Goal: Task Accomplishment & Management: Manage account settings

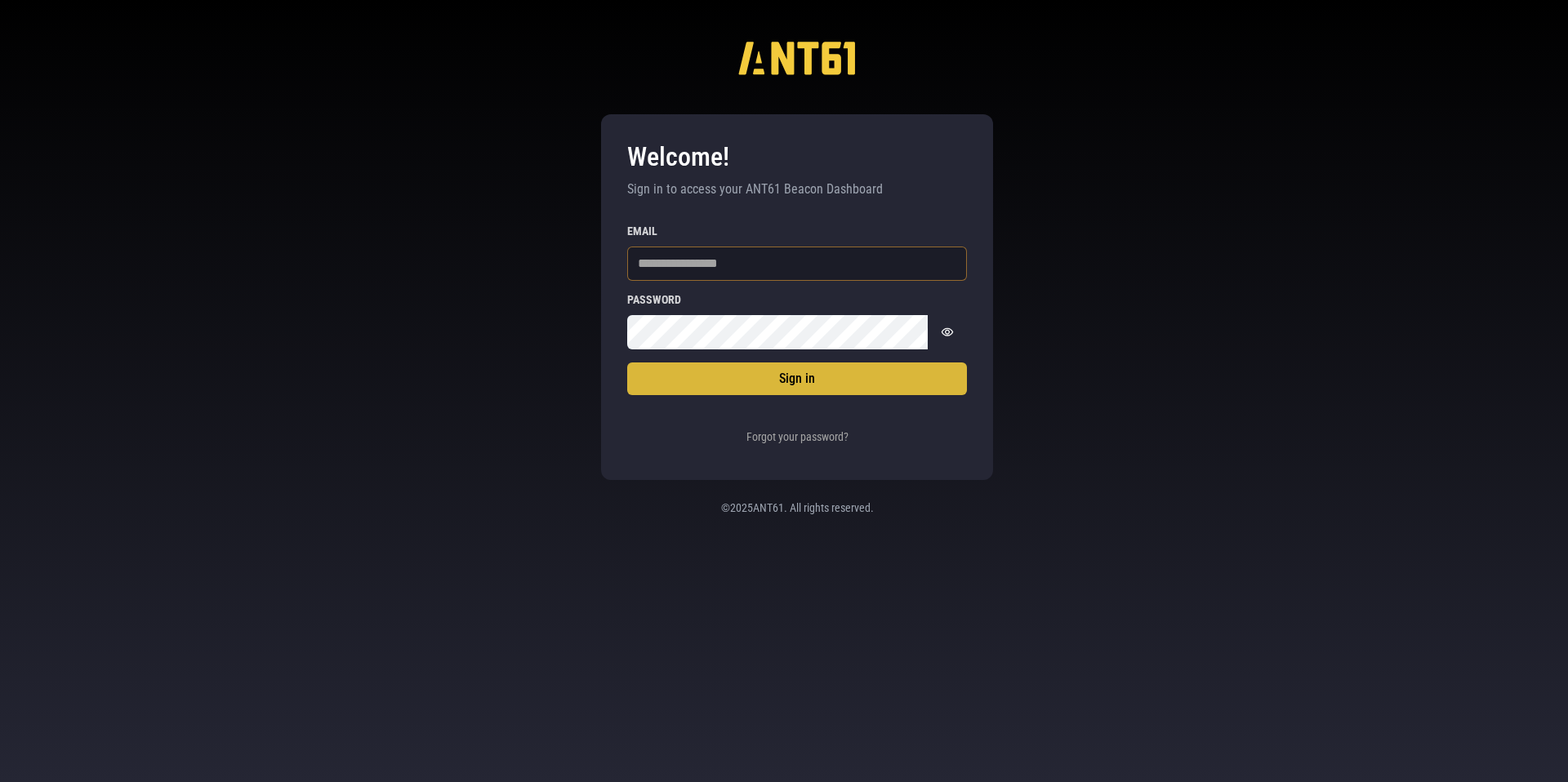
type input "**********"
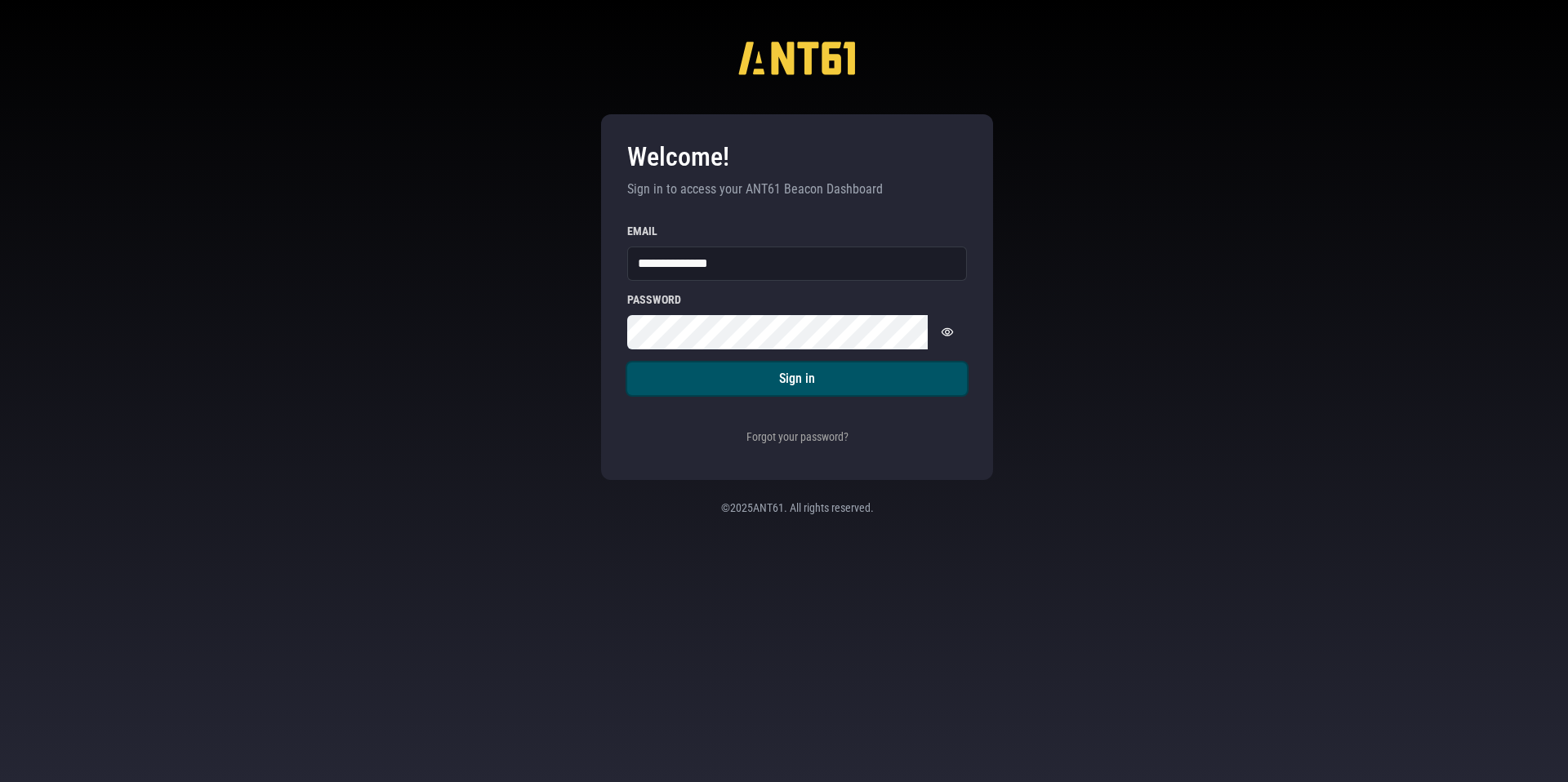
click at [738, 379] on button "Sign in" at bounding box center [797, 378] width 340 height 32
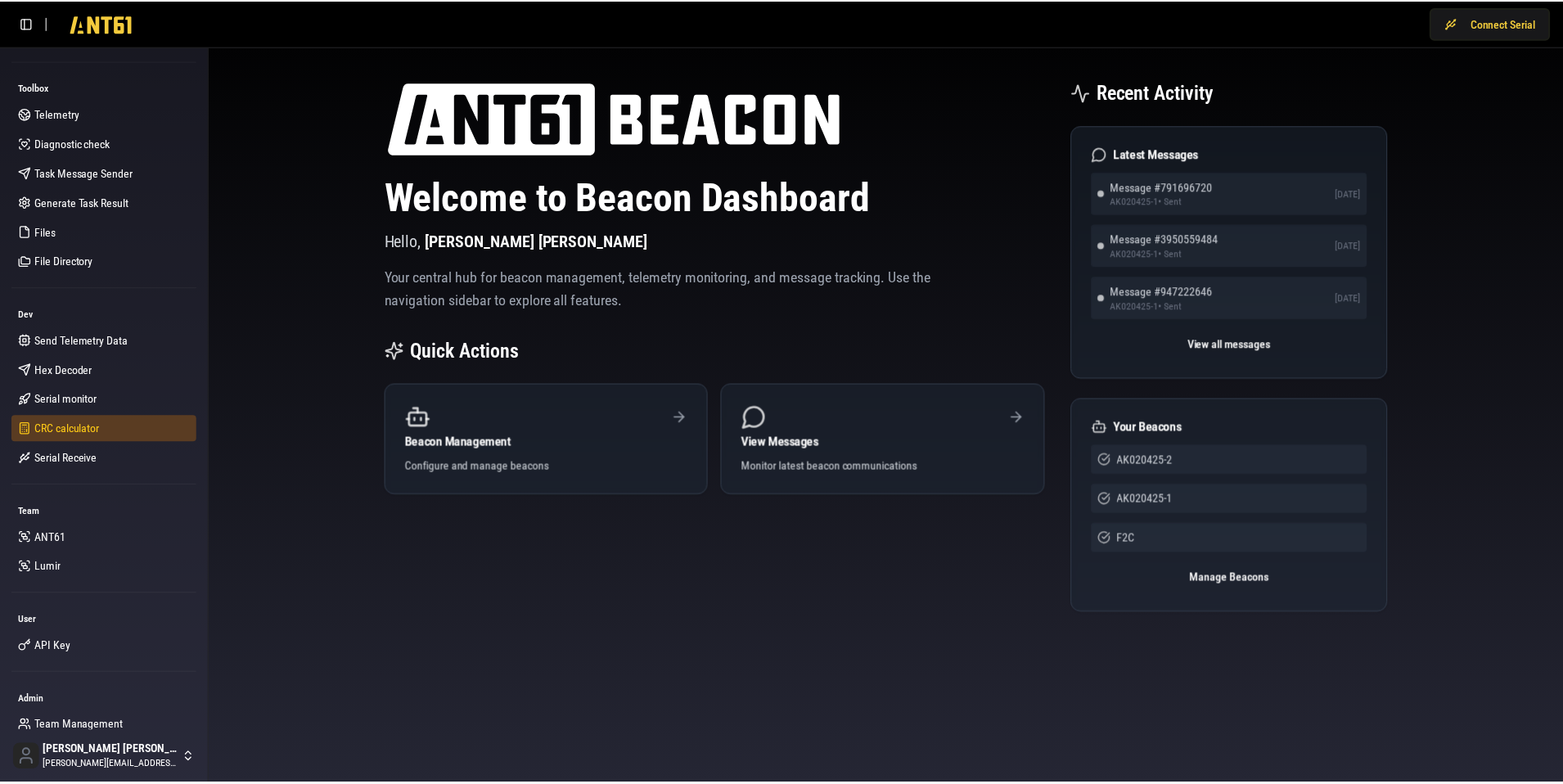
scroll to position [138, 0]
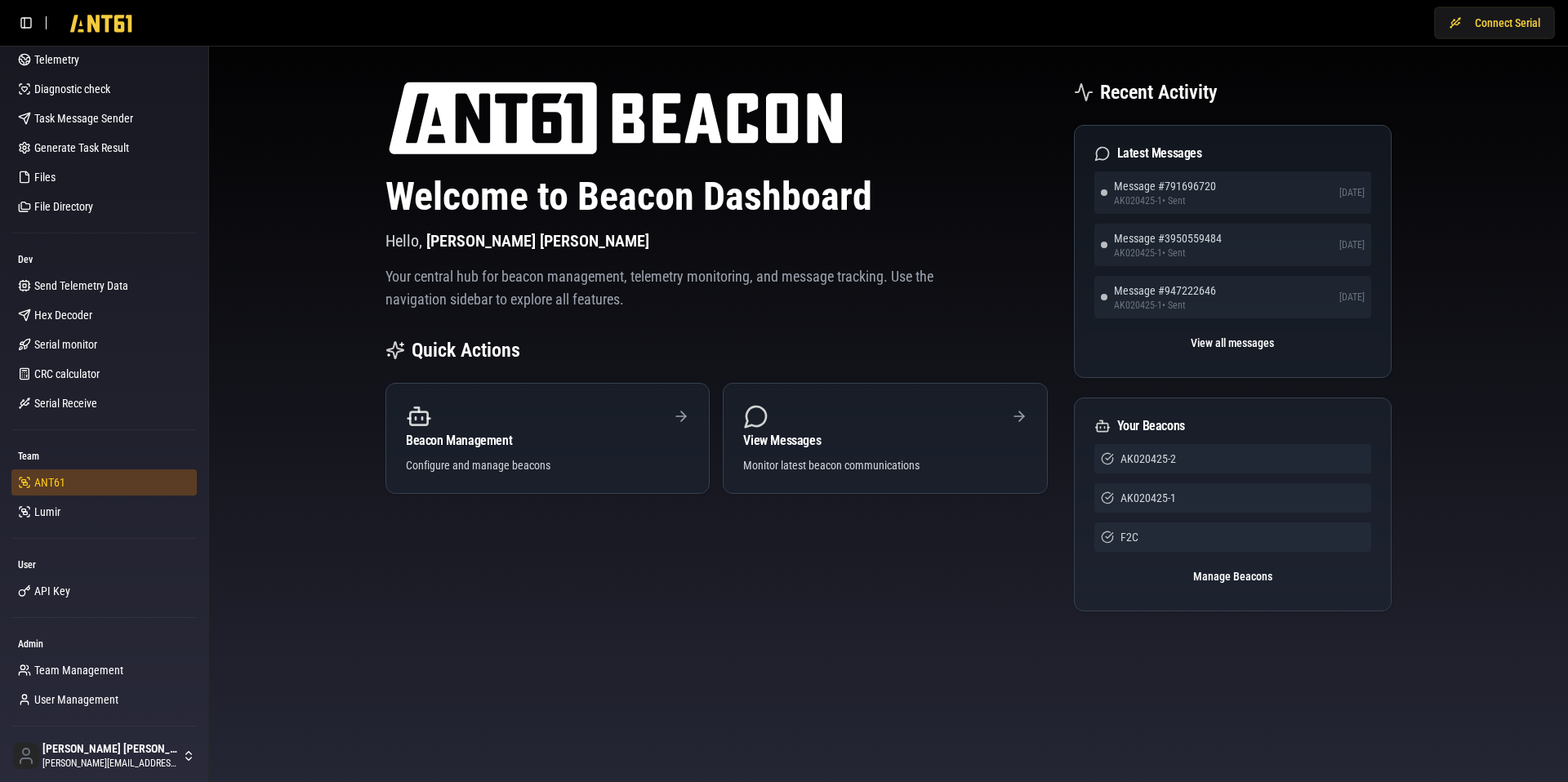
click at [38, 487] on span "ANT61" at bounding box center [49, 482] width 31 height 17
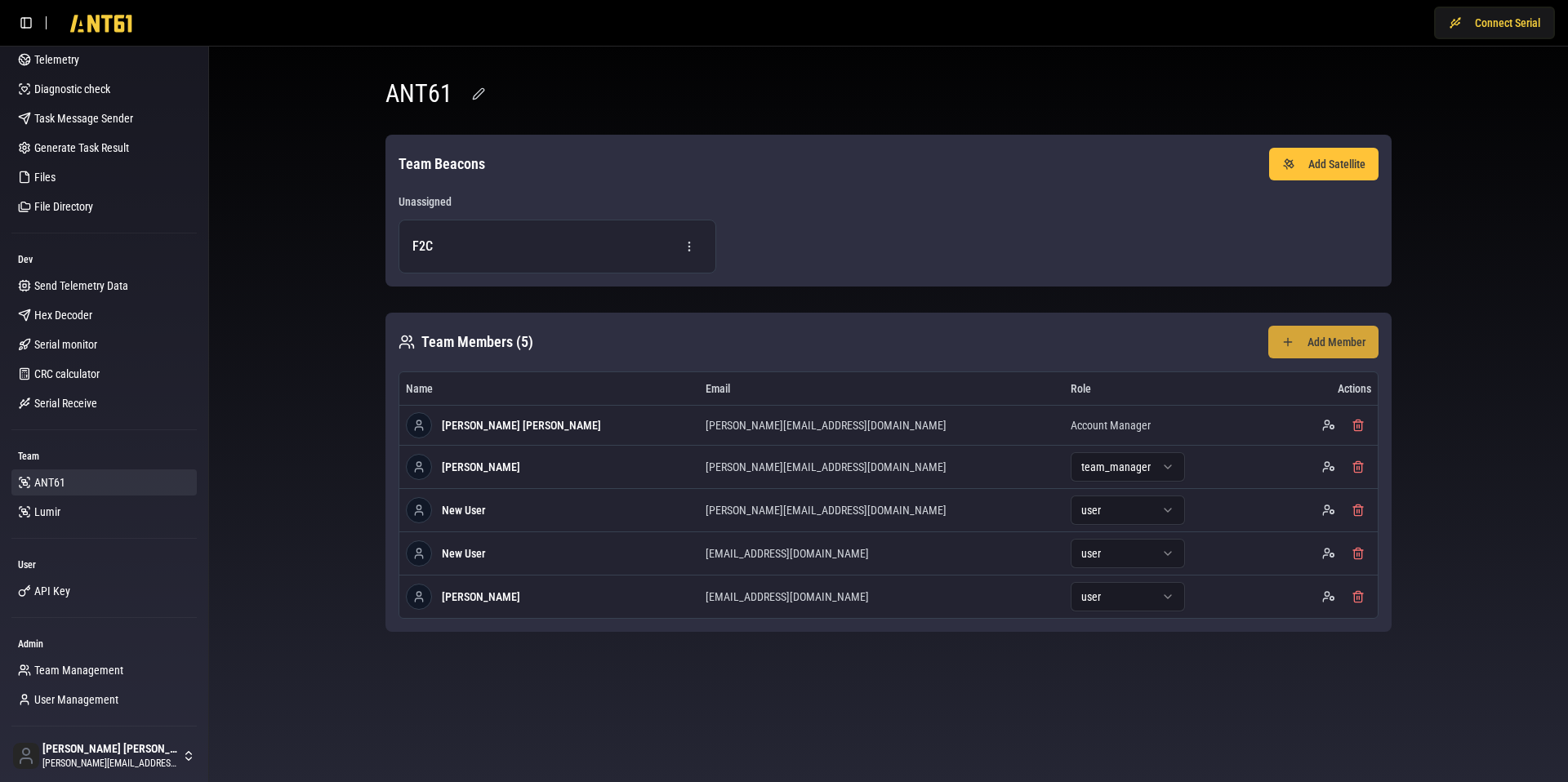
click at [1305, 341] on button "Add Member" at bounding box center [1323, 341] width 110 height 32
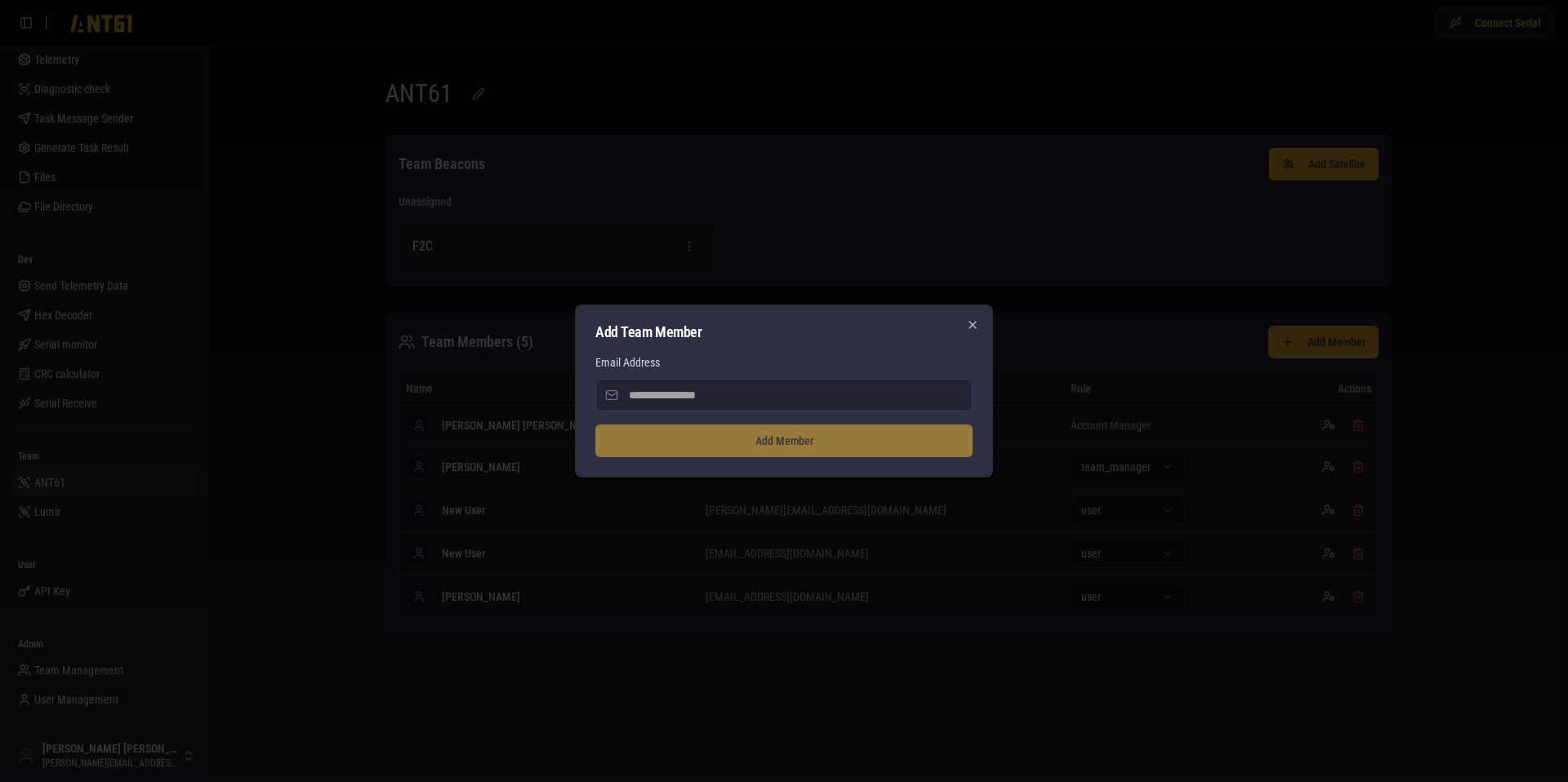
click at [651, 389] on input "Email Address" at bounding box center [783, 395] width 377 height 32
click at [719, 405] on input "Email Address" at bounding box center [783, 395] width 377 height 32
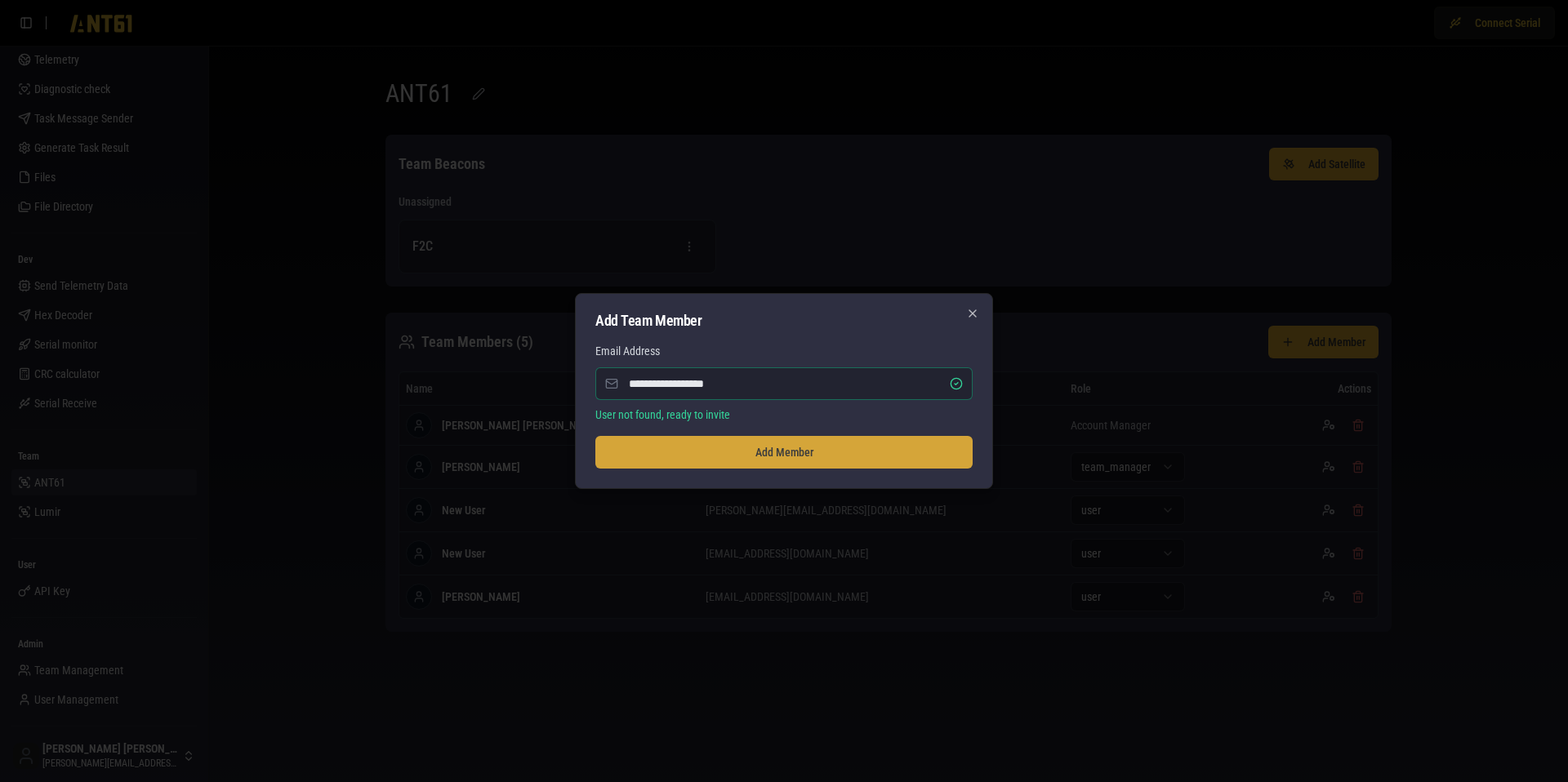
type input "**********"
click at [746, 453] on button "Add Member" at bounding box center [783, 451] width 377 height 32
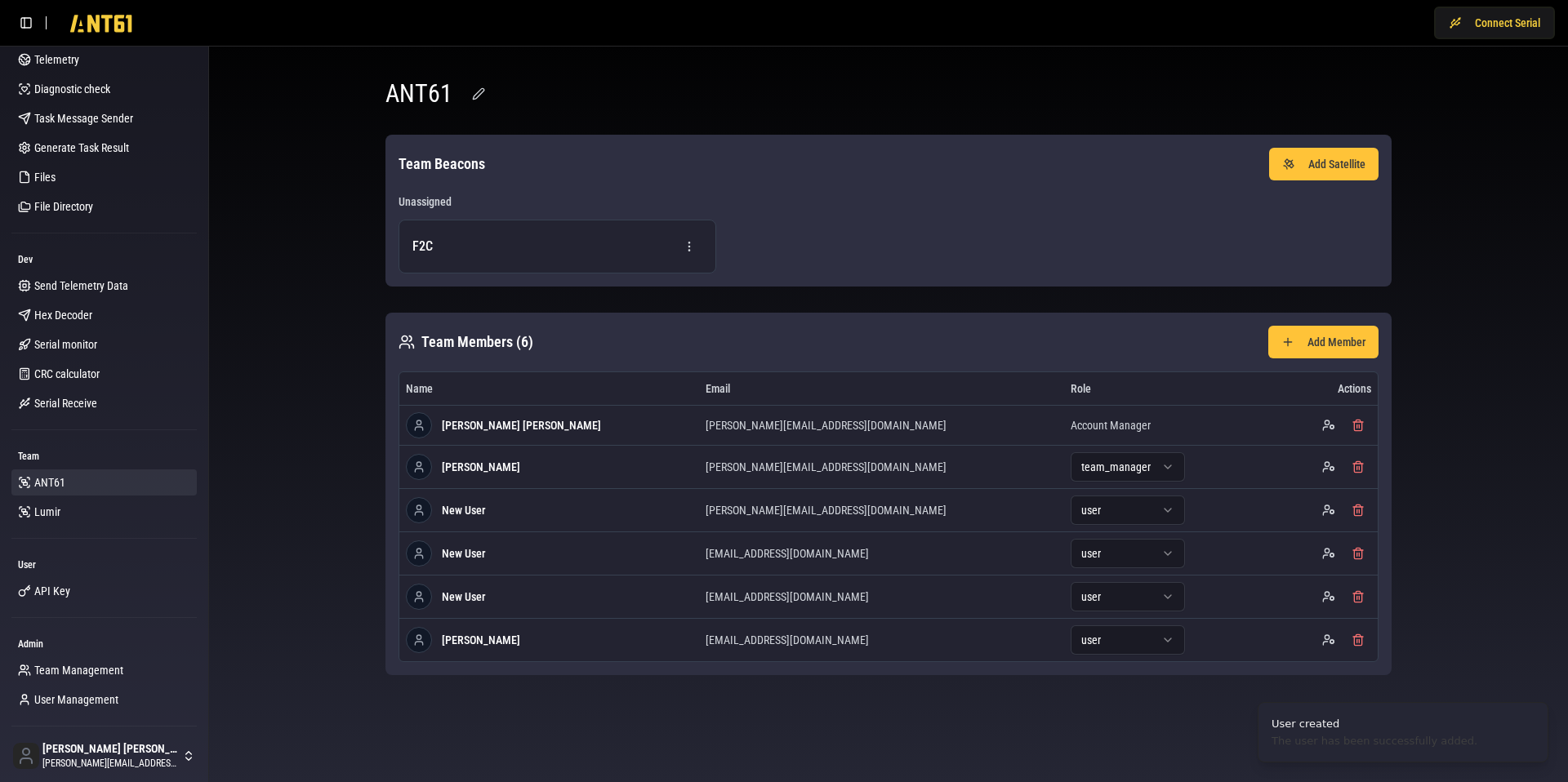
click at [678, 693] on div "ANT61 Team Beacons Add Satellite Unassigned F2C Team Members ( 6 ) Add Member N…" at bounding box center [888, 377] width 1045 height 635
click at [1314, 328] on button "Add Member" at bounding box center [1323, 341] width 110 height 32
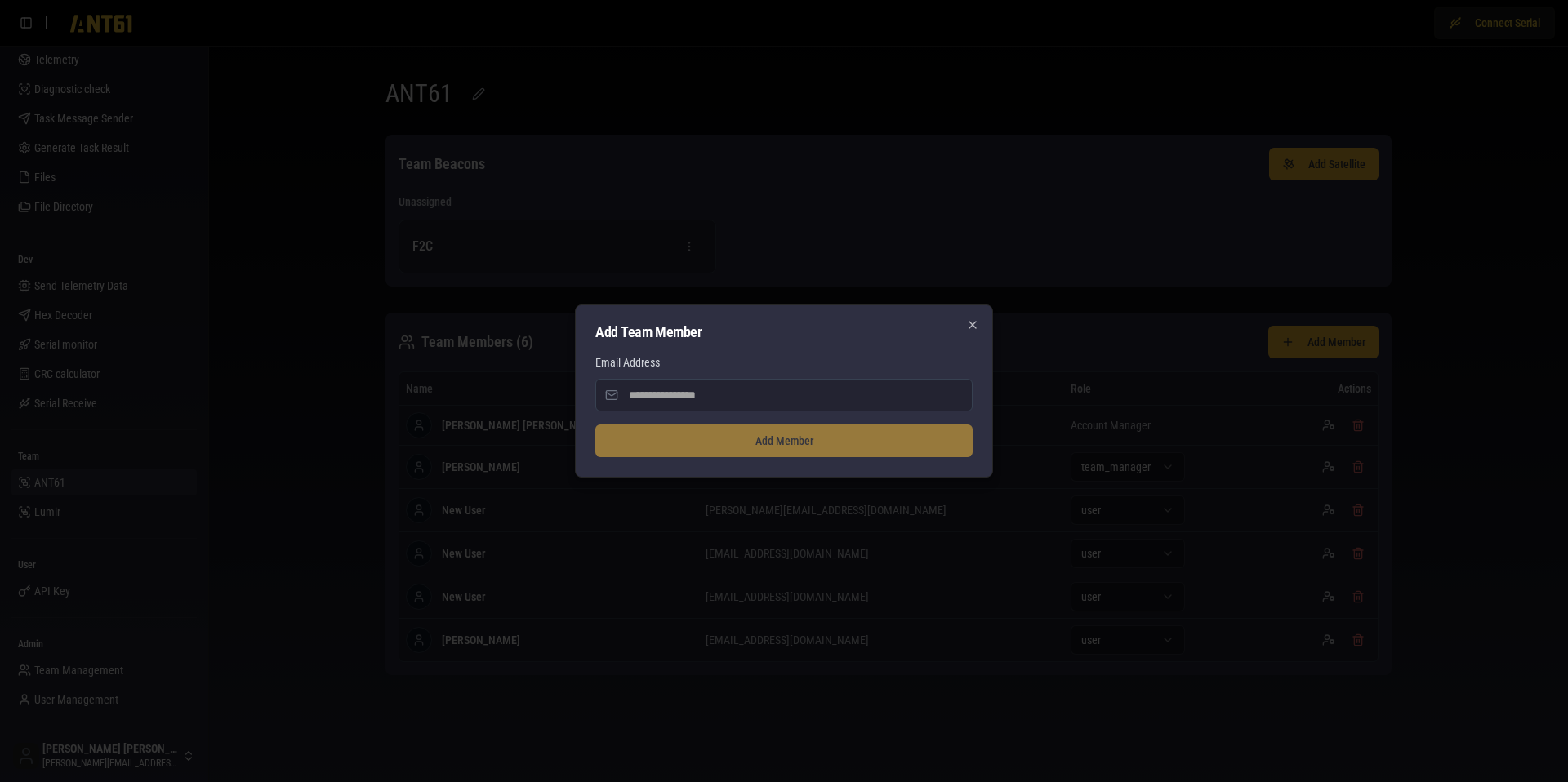
click at [725, 389] on input "Email Address" at bounding box center [783, 395] width 377 height 32
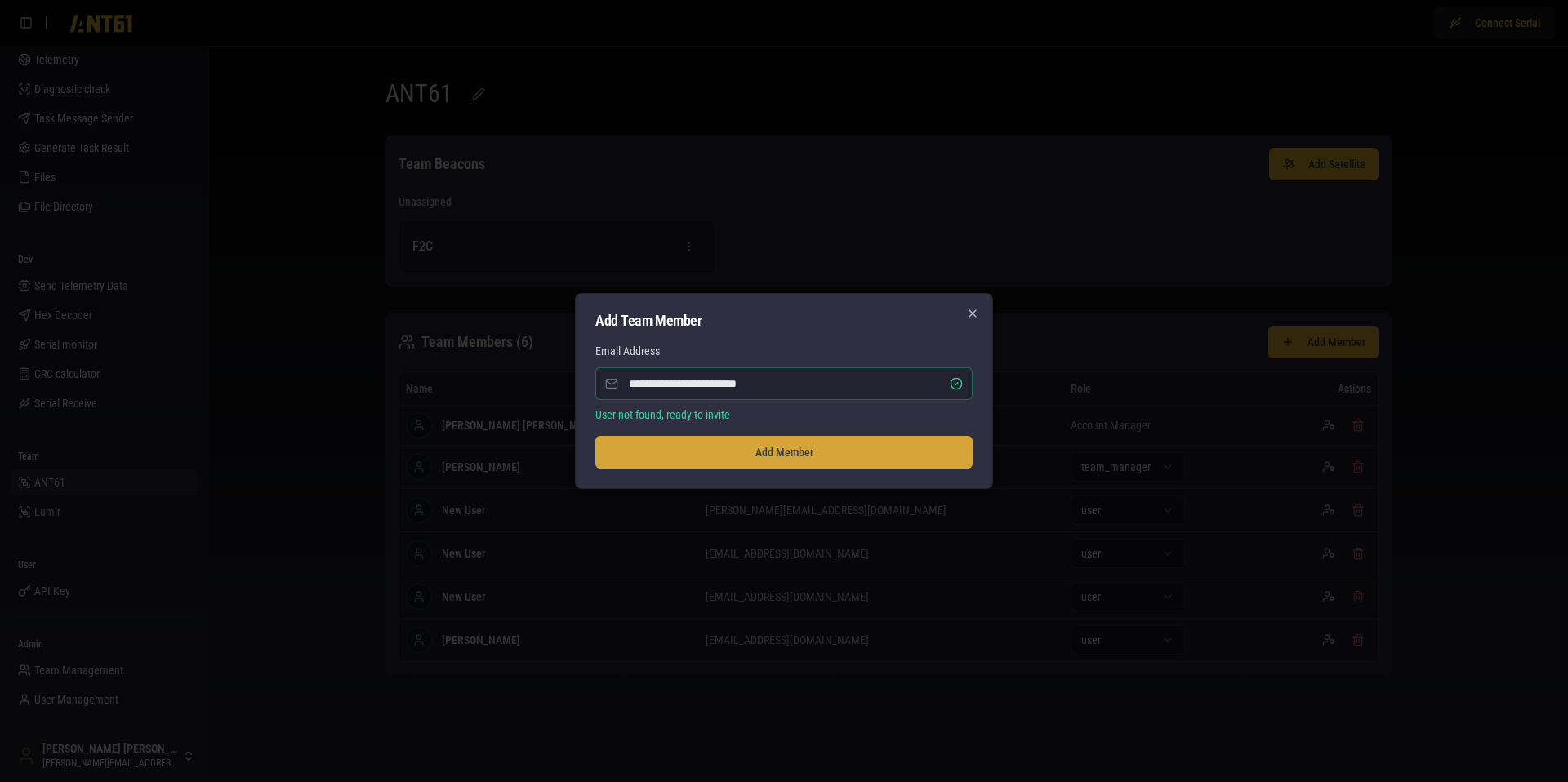
type input "**********"
click at [763, 451] on button "Add Member" at bounding box center [783, 451] width 377 height 32
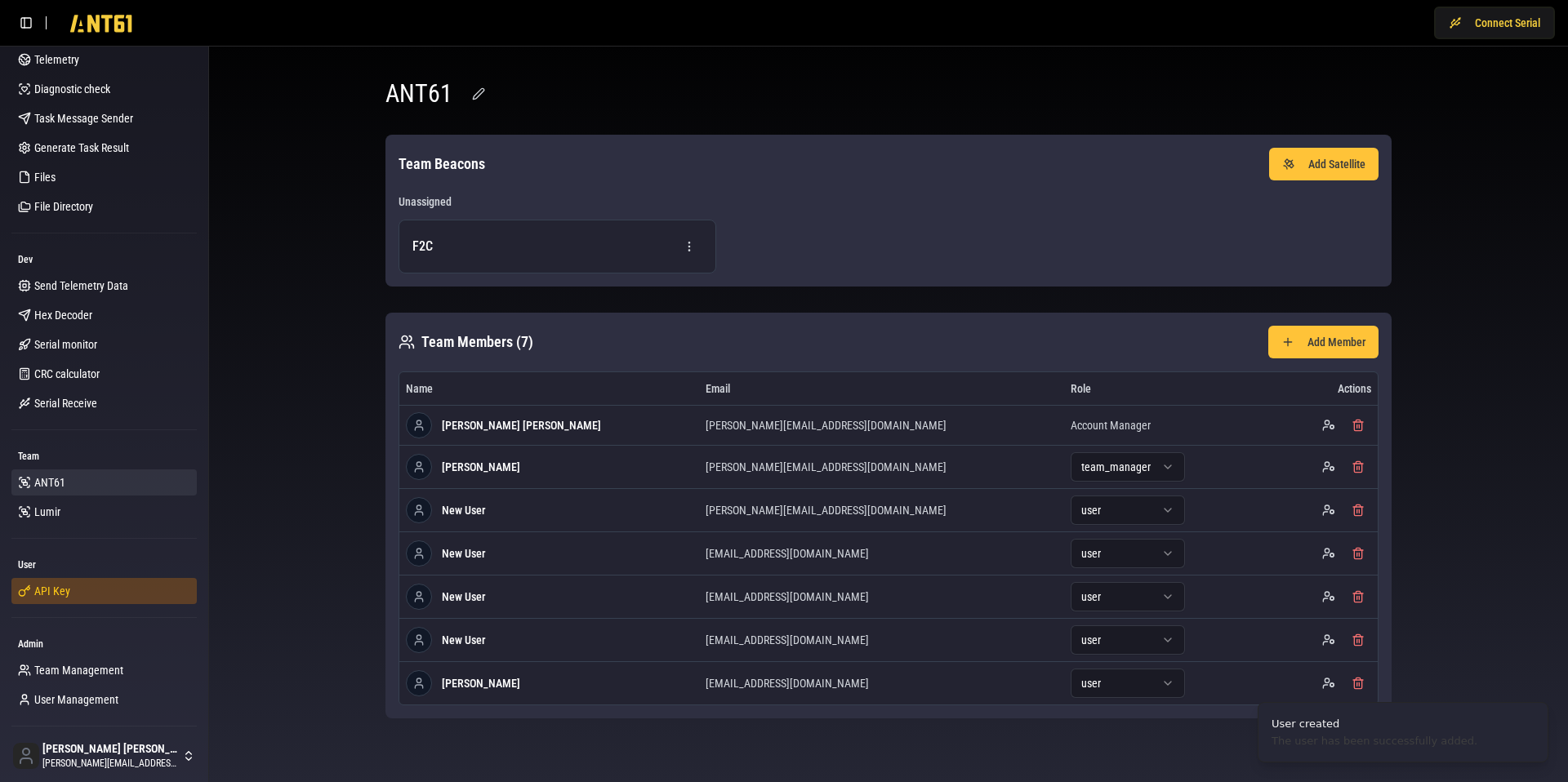
click at [51, 596] on span "API Key" at bounding box center [52, 591] width 36 height 17
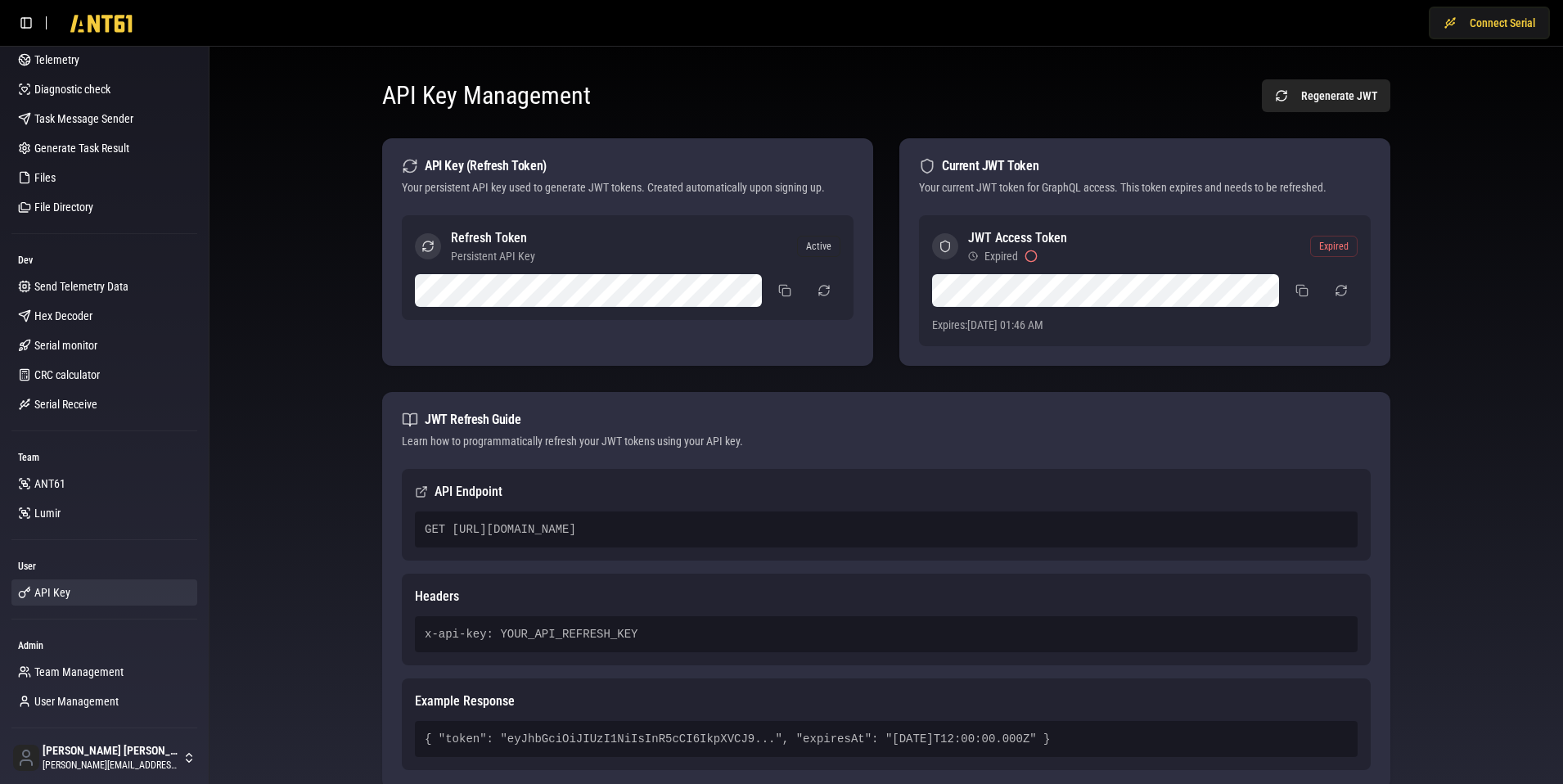
click at [556, 530] on div "GET [URL][DOMAIN_NAME]" at bounding box center [886, 529] width 943 height 36
click at [459, 534] on div "GET [URL][DOMAIN_NAME]" at bounding box center [886, 529] width 943 height 36
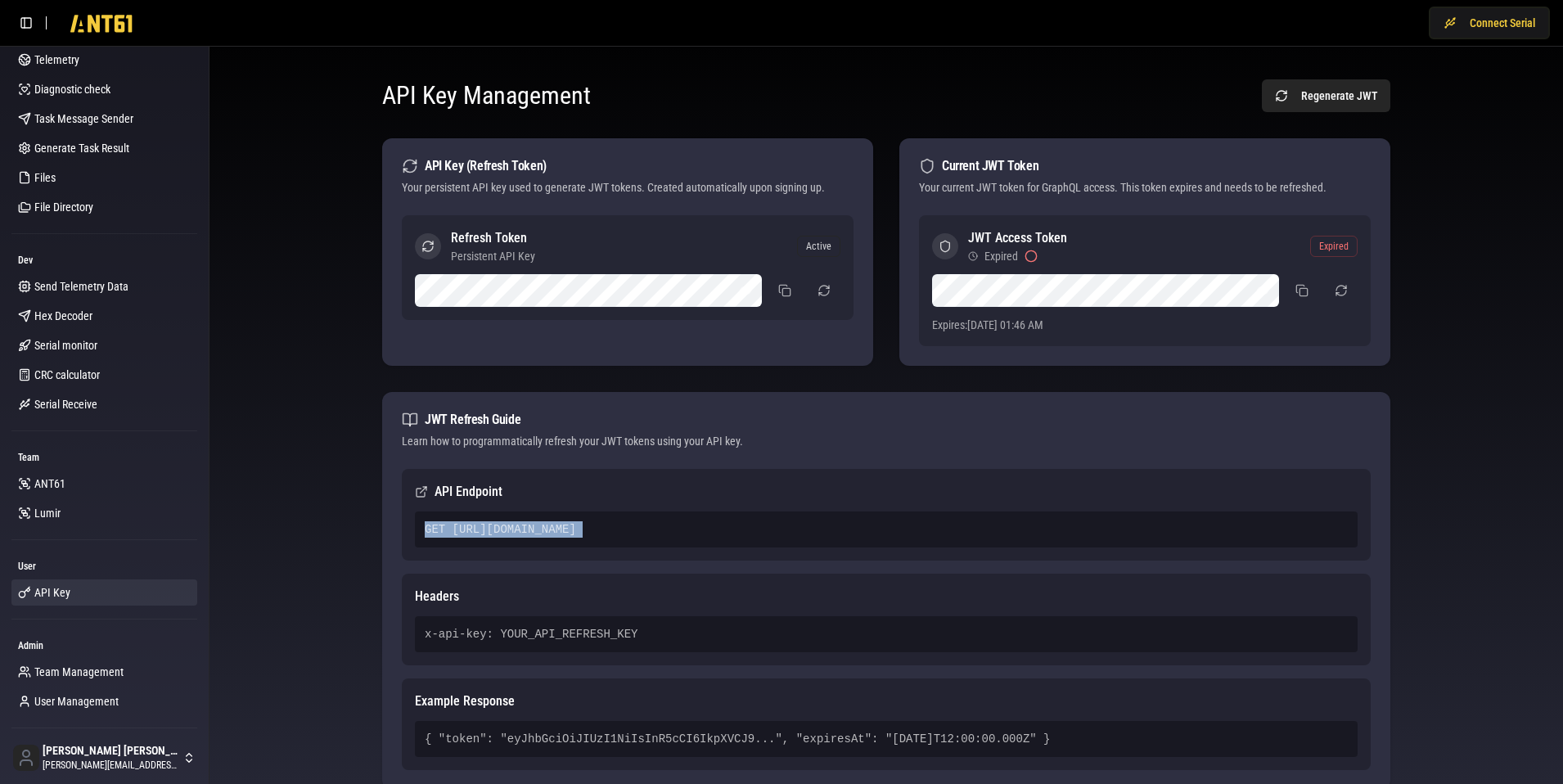
click at [459, 534] on div "GET [URL][DOMAIN_NAME]" at bounding box center [886, 529] width 943 height 36
click at [1344, 290] on button "button" at bounding box center [1341, 290] width 33 height 29
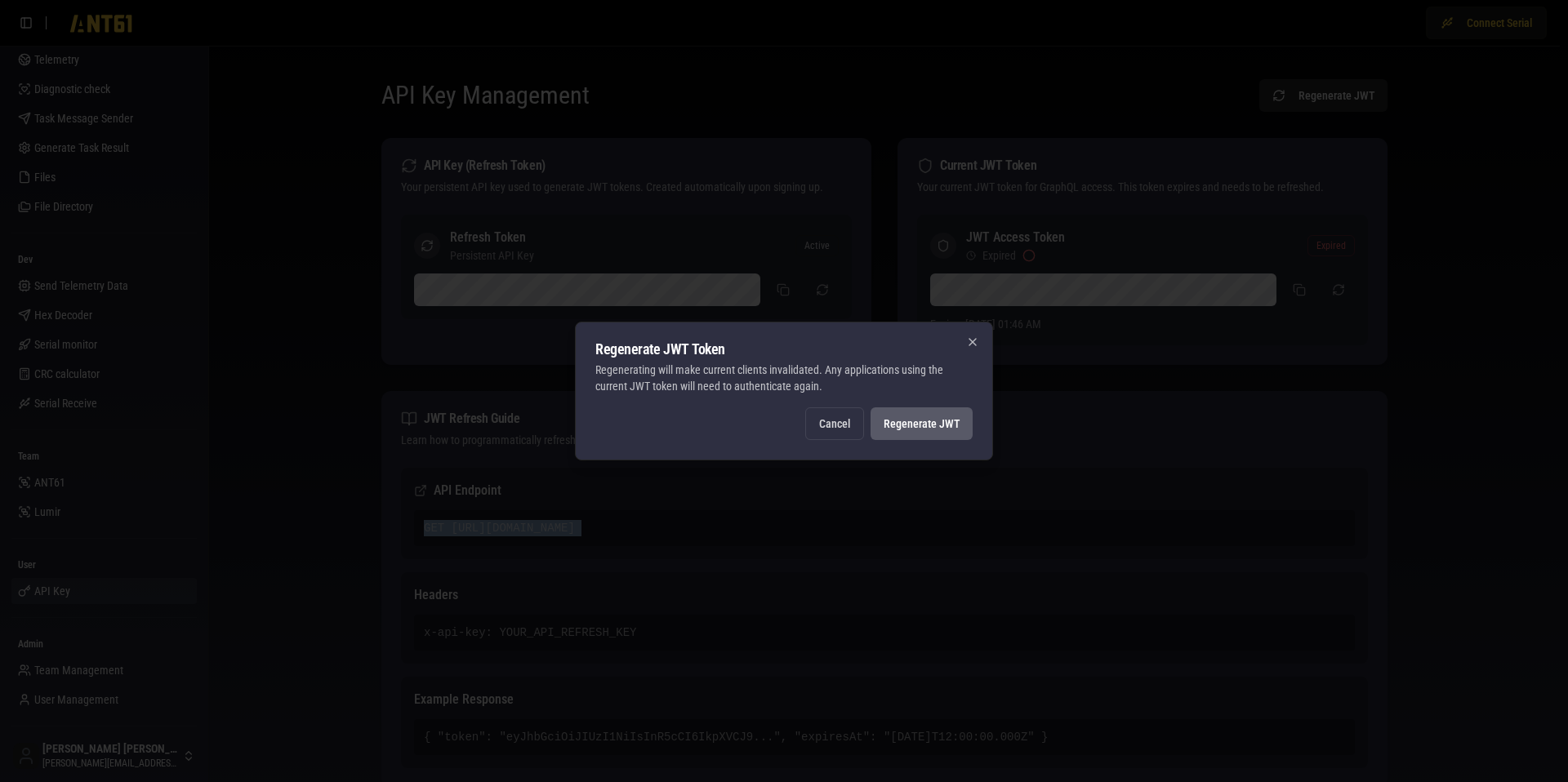
click at [909, 419] on button "Regenerate JWT" at bounding box center [921, 423] width 102 height 32
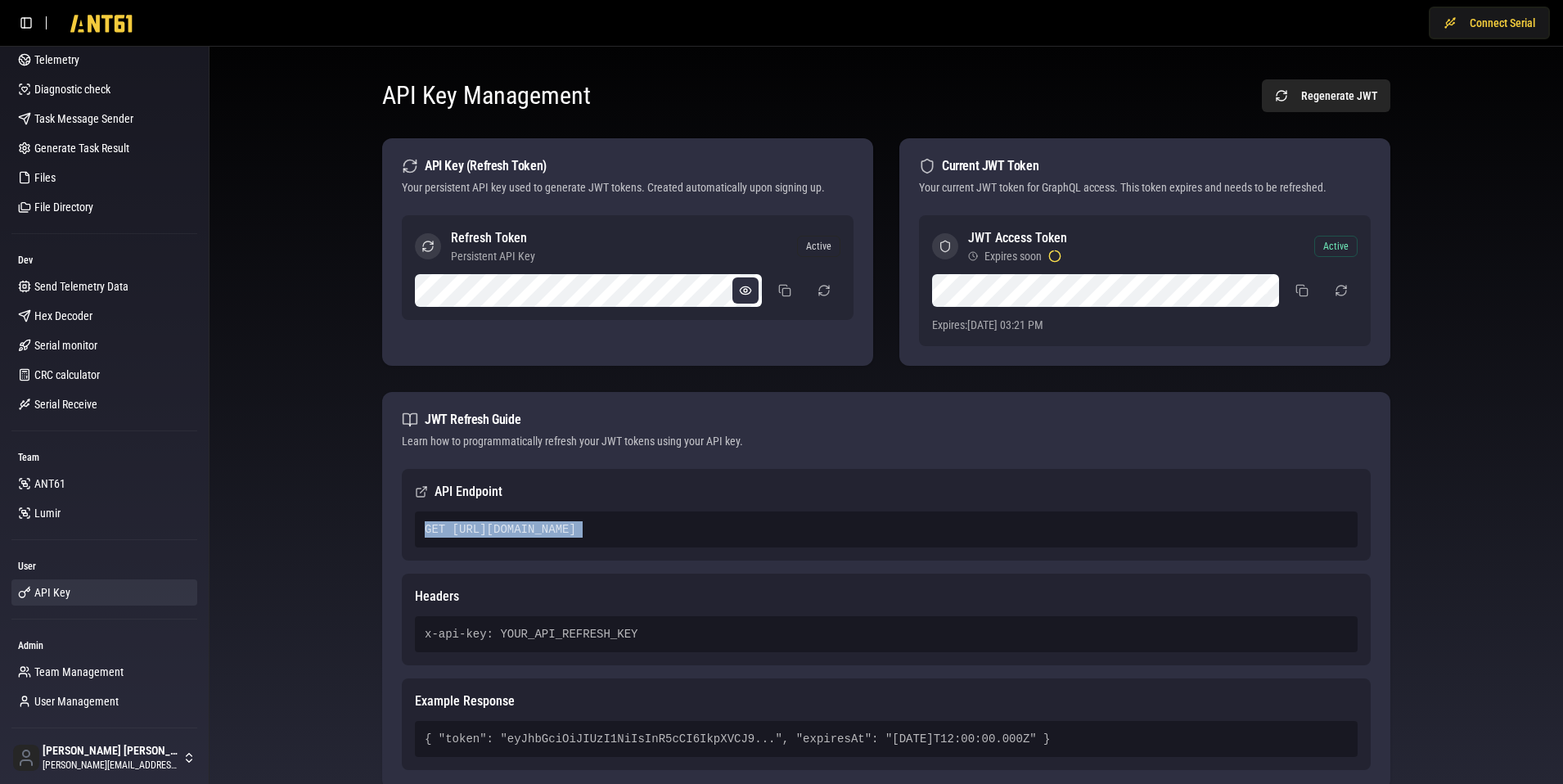
click at [742, 290] on button at bounding box center [745, 290] width 26 height 26
